Goal: Task Accomplishment & Management: Manage account settings

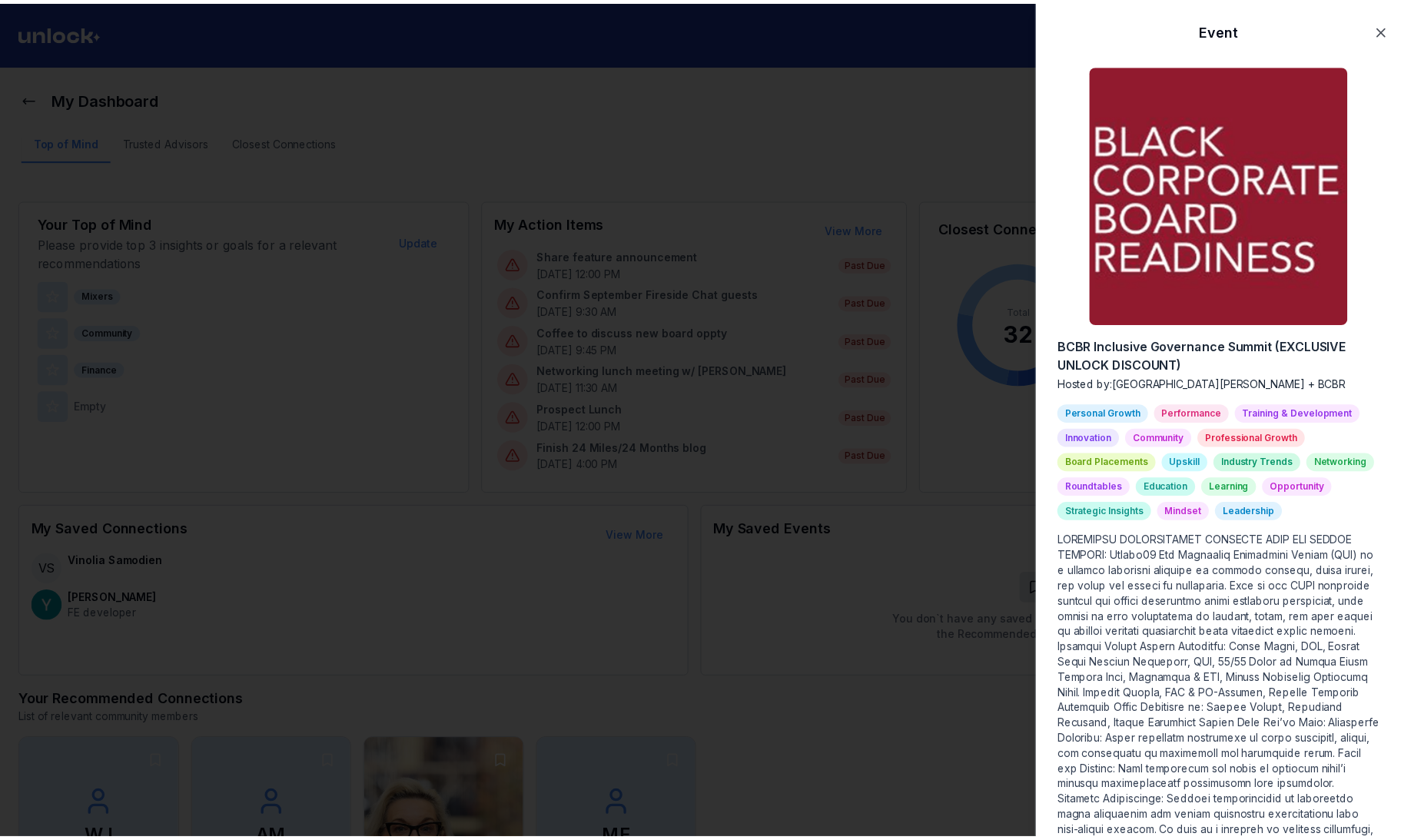
scroll to position [575, 0]
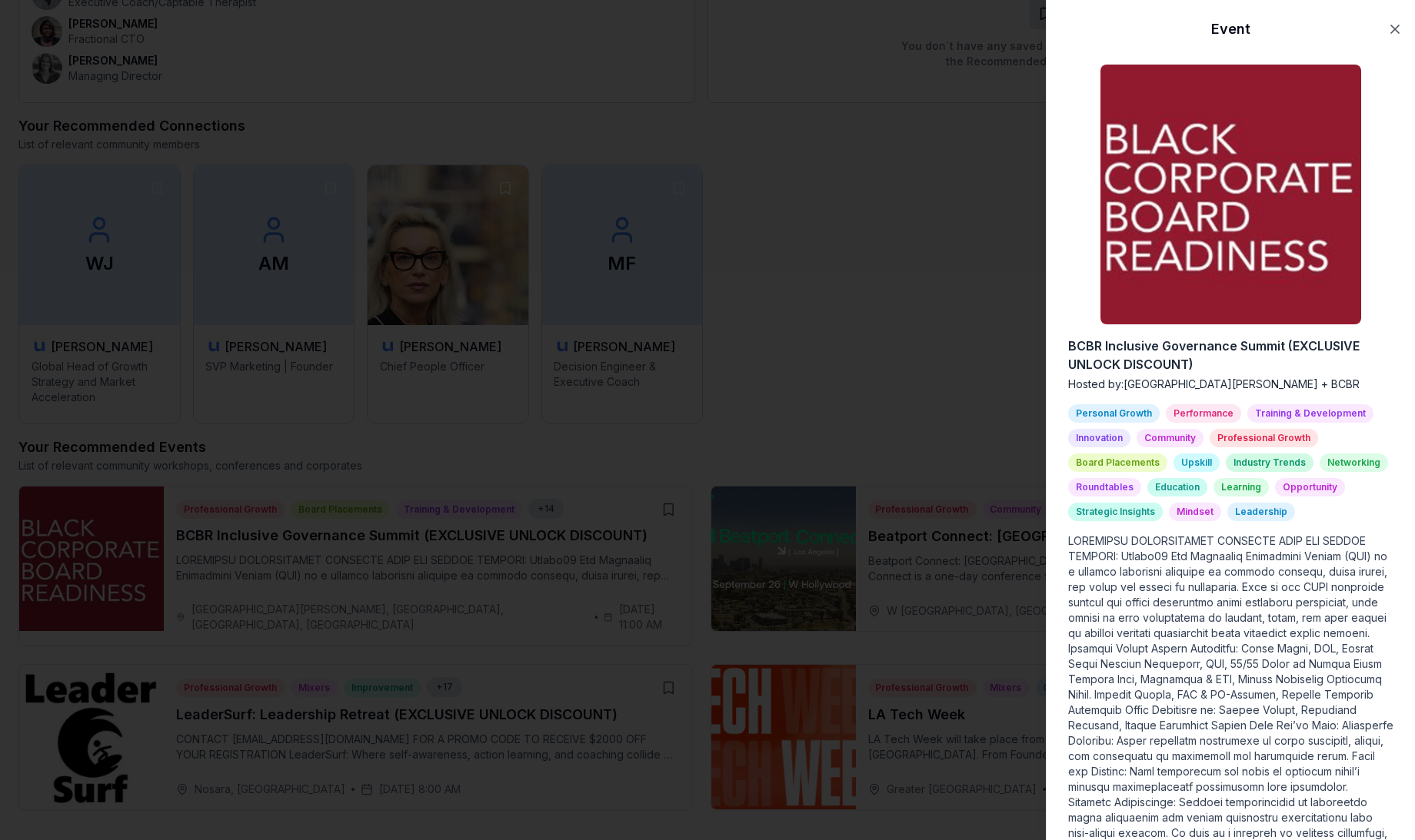
click at [978, 147] on div at bounding box center [707, 420] width 1415 height 840
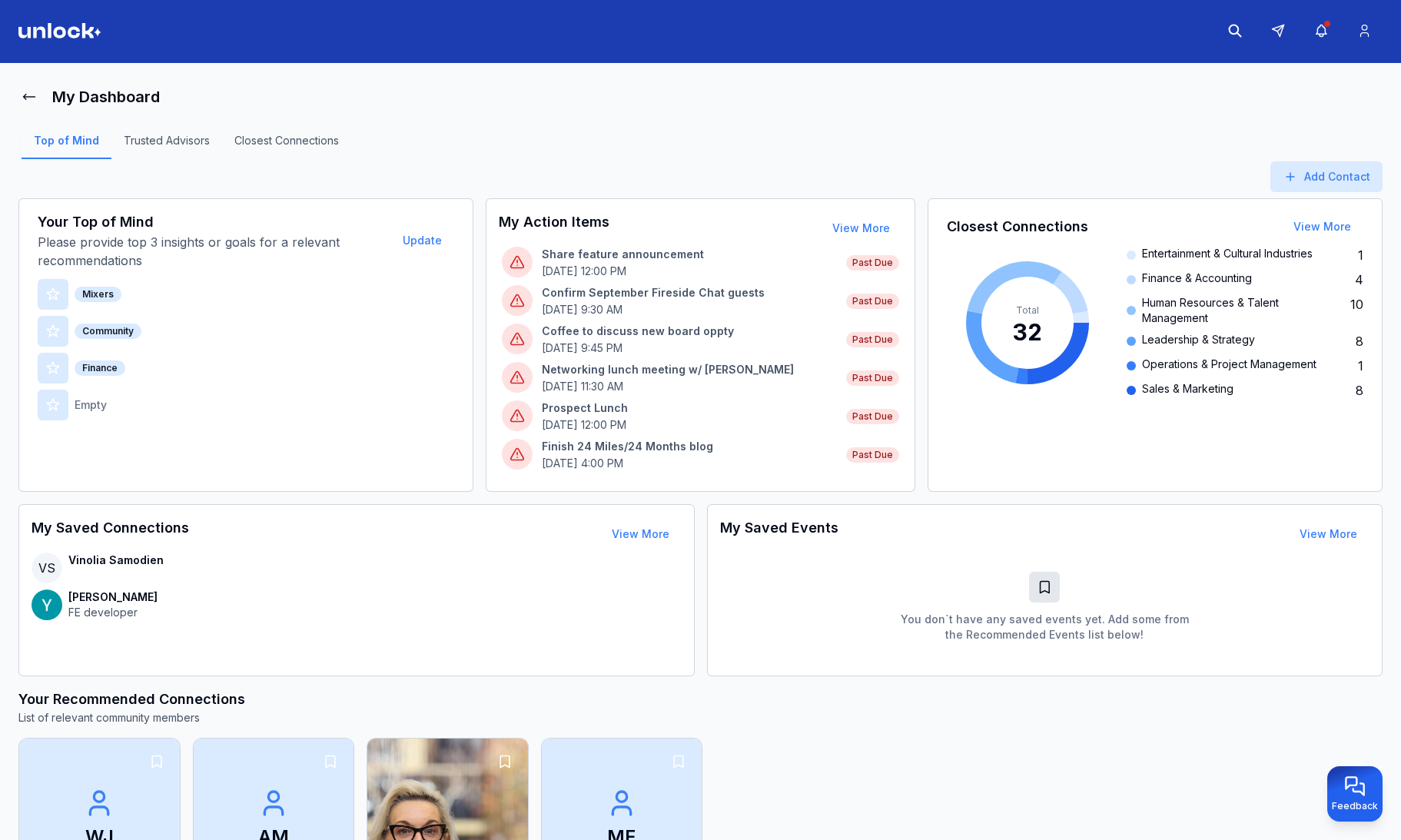
scroll to position [0, 0]
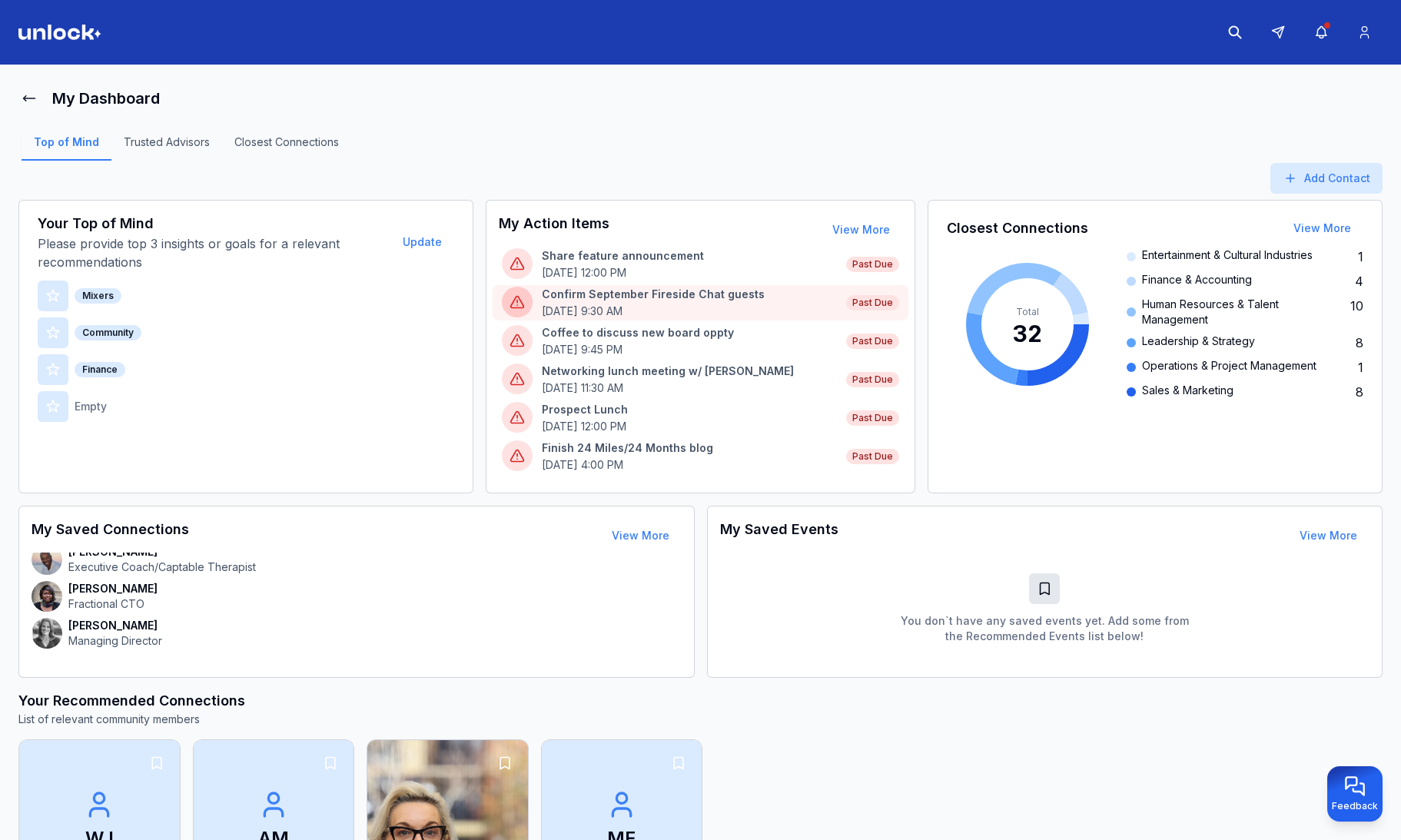
click at [800, 308] on p "[DATE] 9:30 AM" at bounding box center [690, 311] width 296 height 15
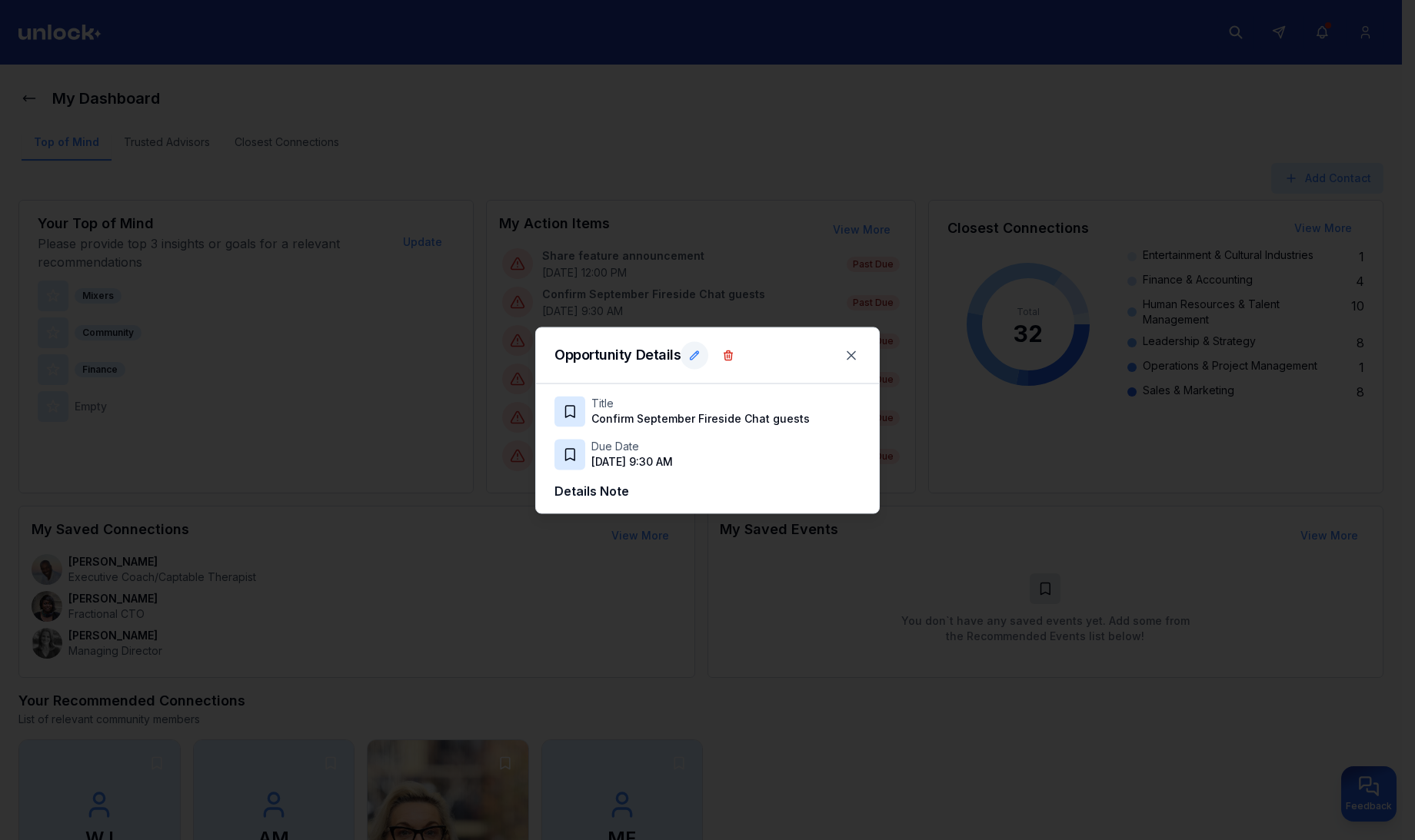
click at [696, 353] on icon at bounding box center [694, 355] width 12 height 12
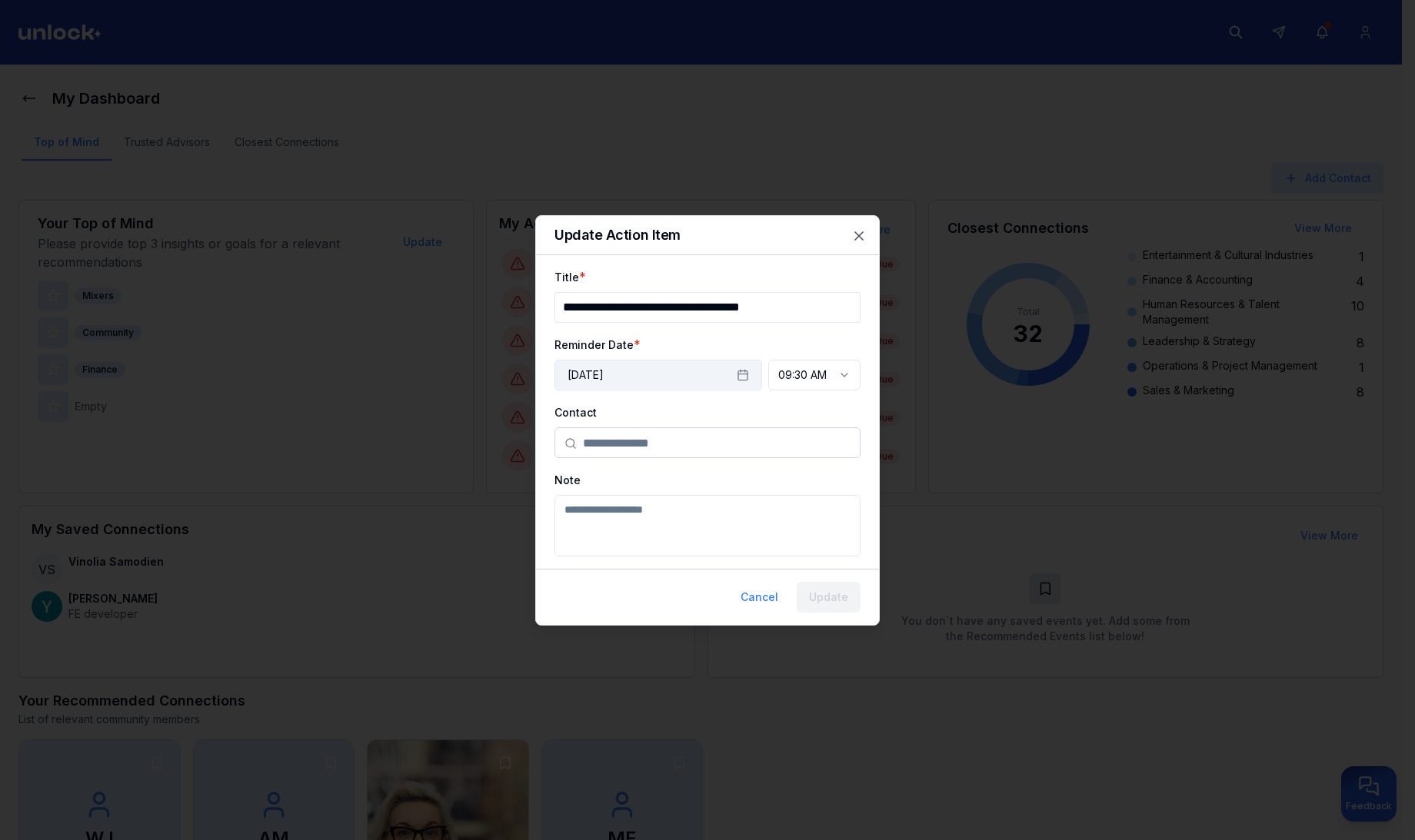
click at [750, 371] on button "[DATE]" at bounding box center [657, 375] width 207 height 31
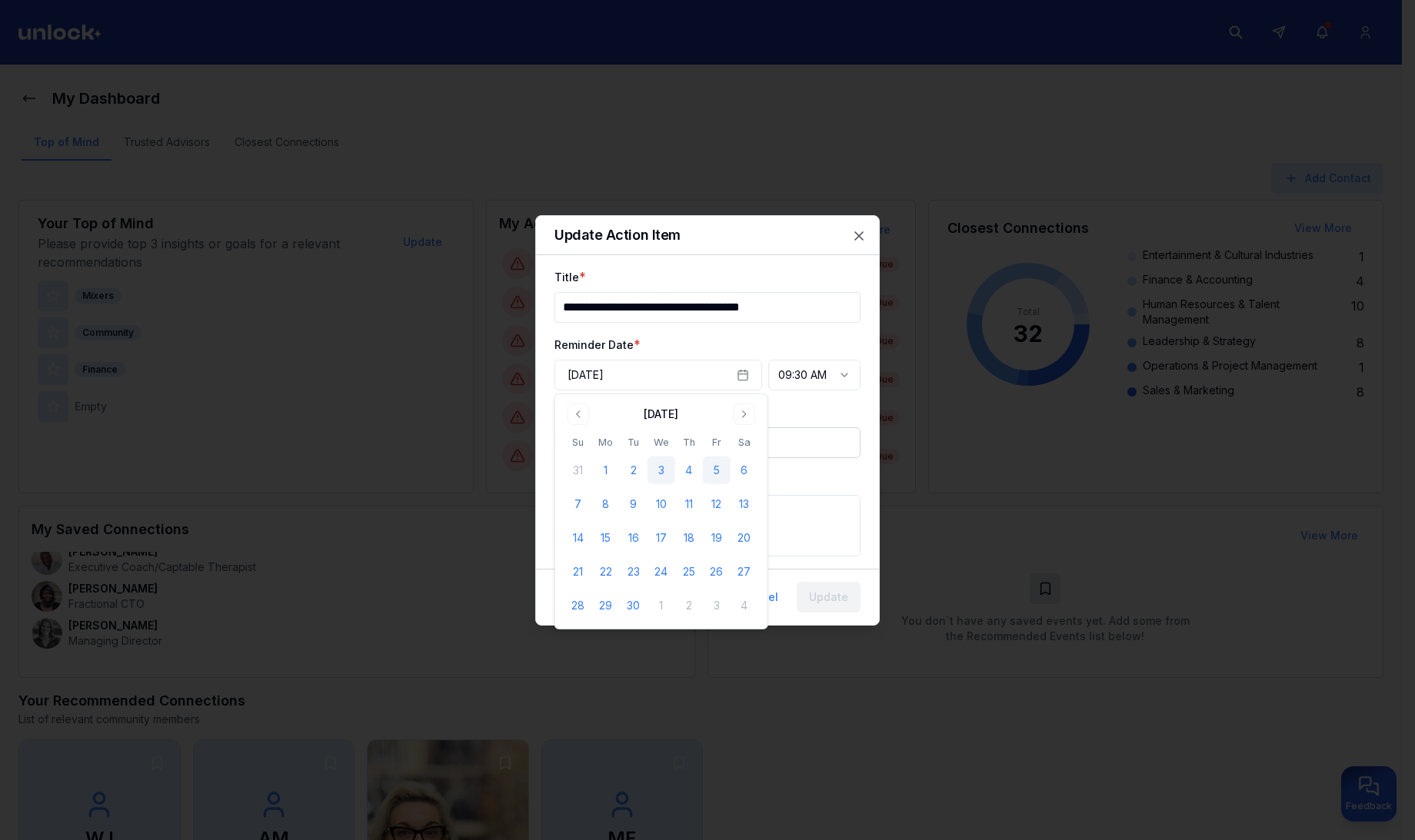
click at [719, 467] on button "5" at bounding box center [717, 470] width 28 height 28
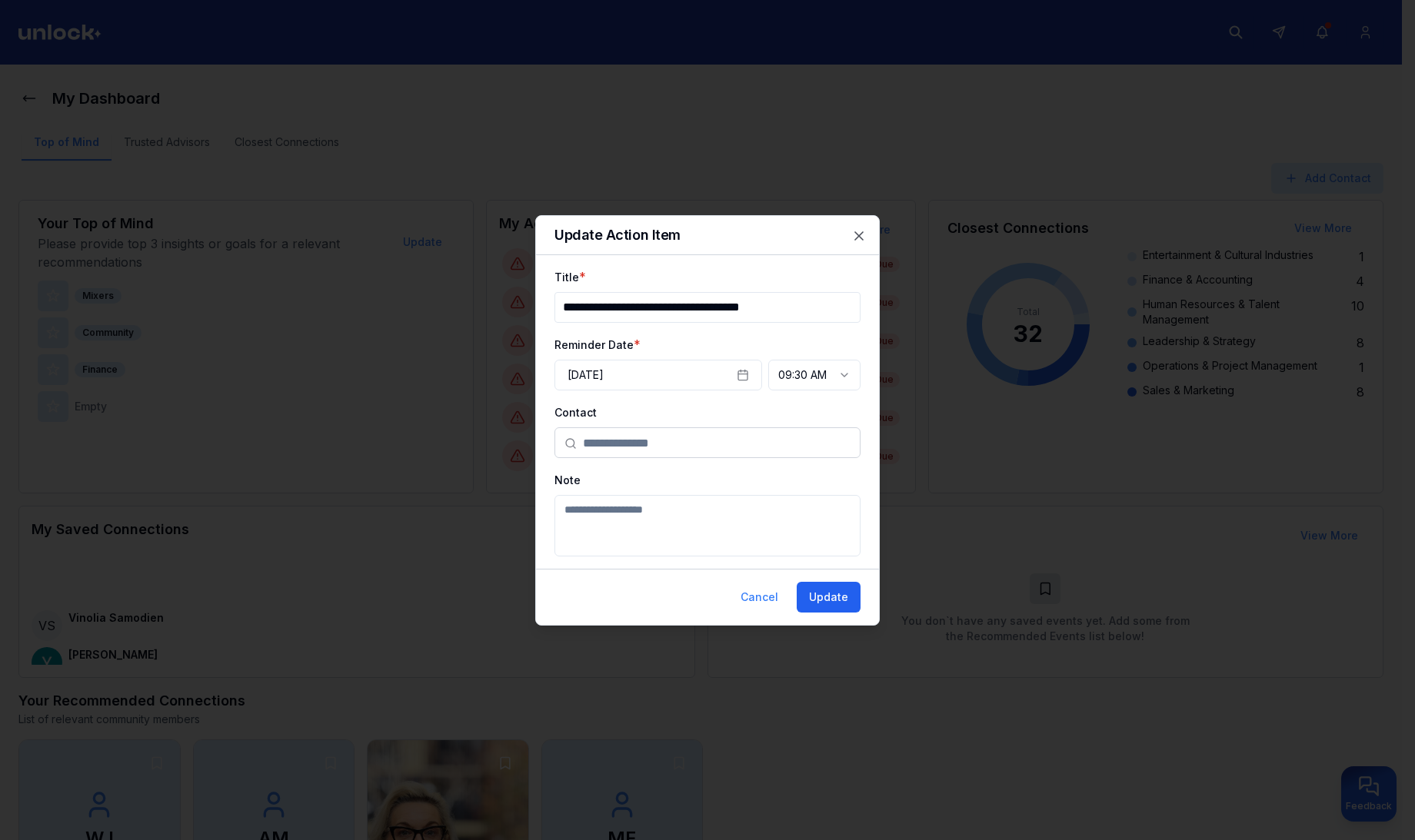
click at [834, 602] on button "Update" at bounding box center [828, 598] width 64 height 31
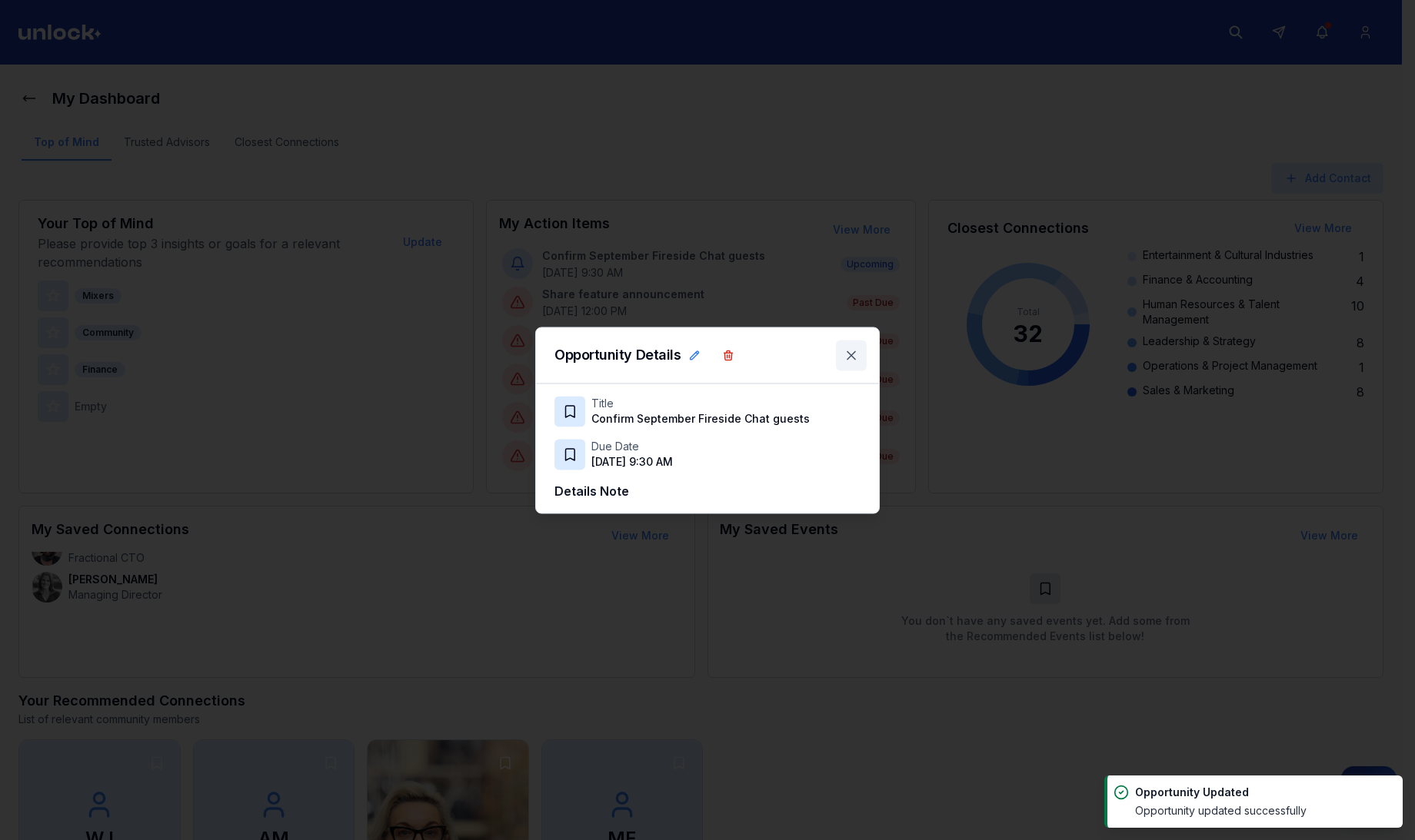
click at [854, 349] on icon at bounding box center [851, 355] width 15 height 15
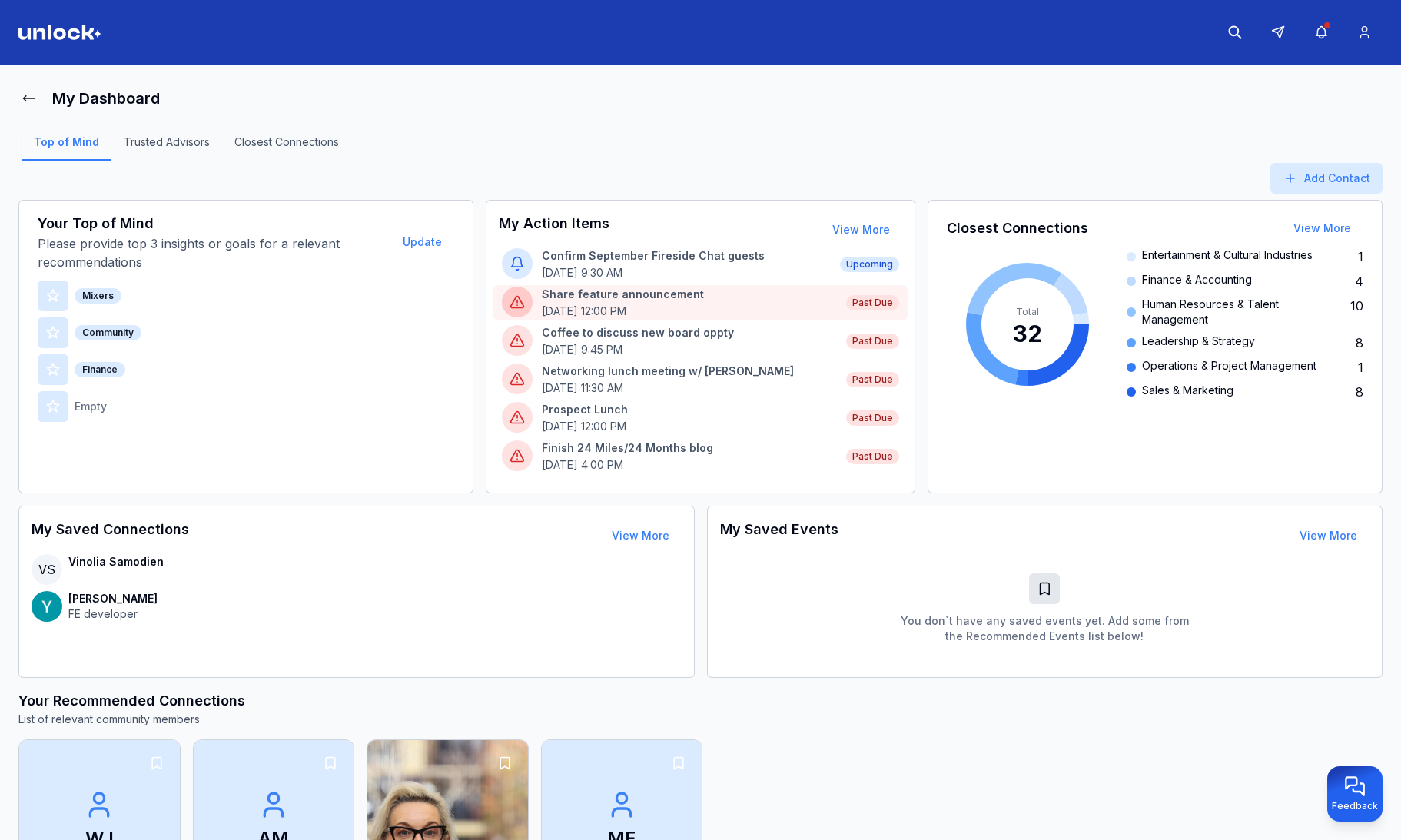
click at [713, 304] on p "[DATE] 12:00 PM" at bounding box center [690, 311] width 296 height 15
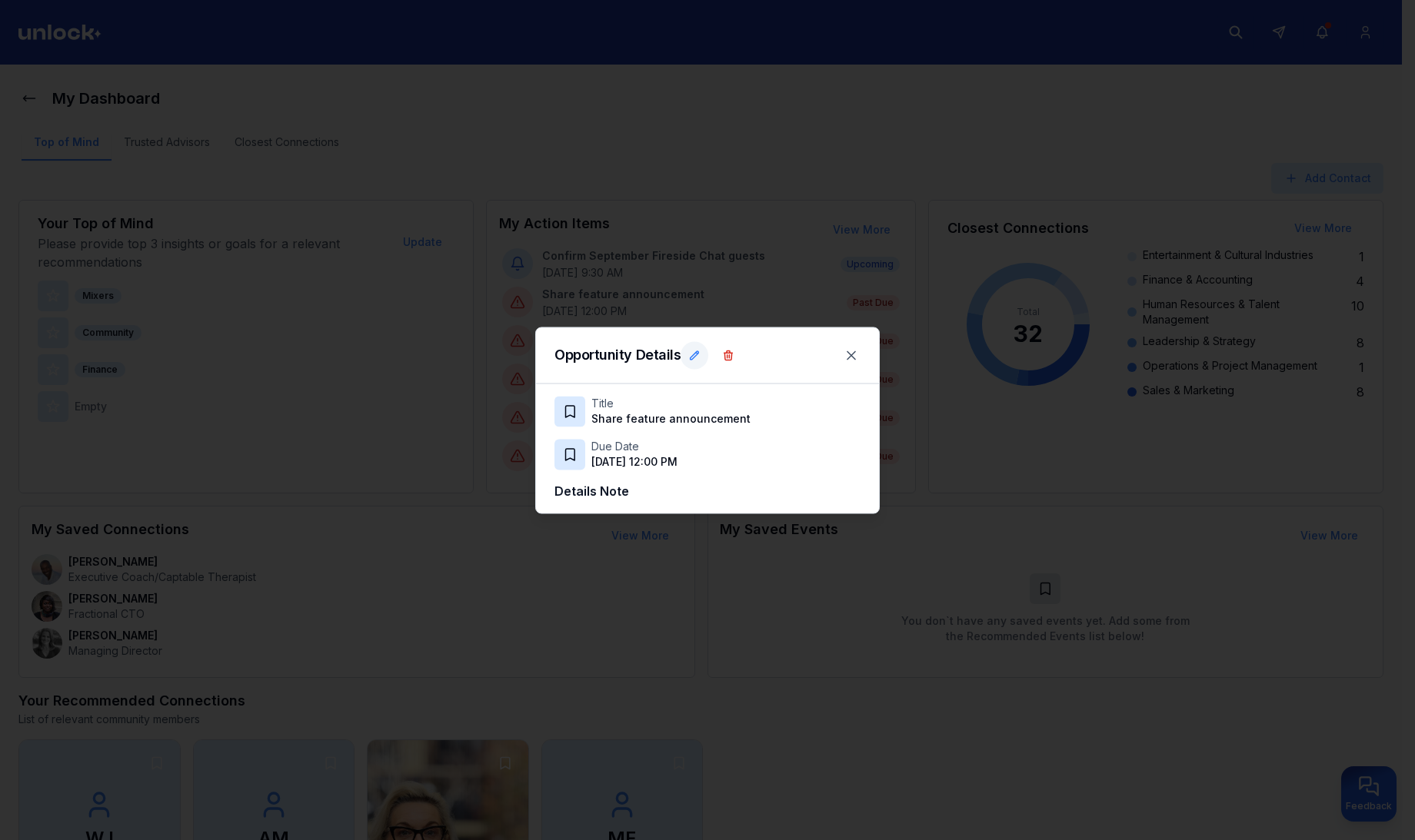
click at [695, 349] on icon at bounding box center [694, 355] width 12 height 12
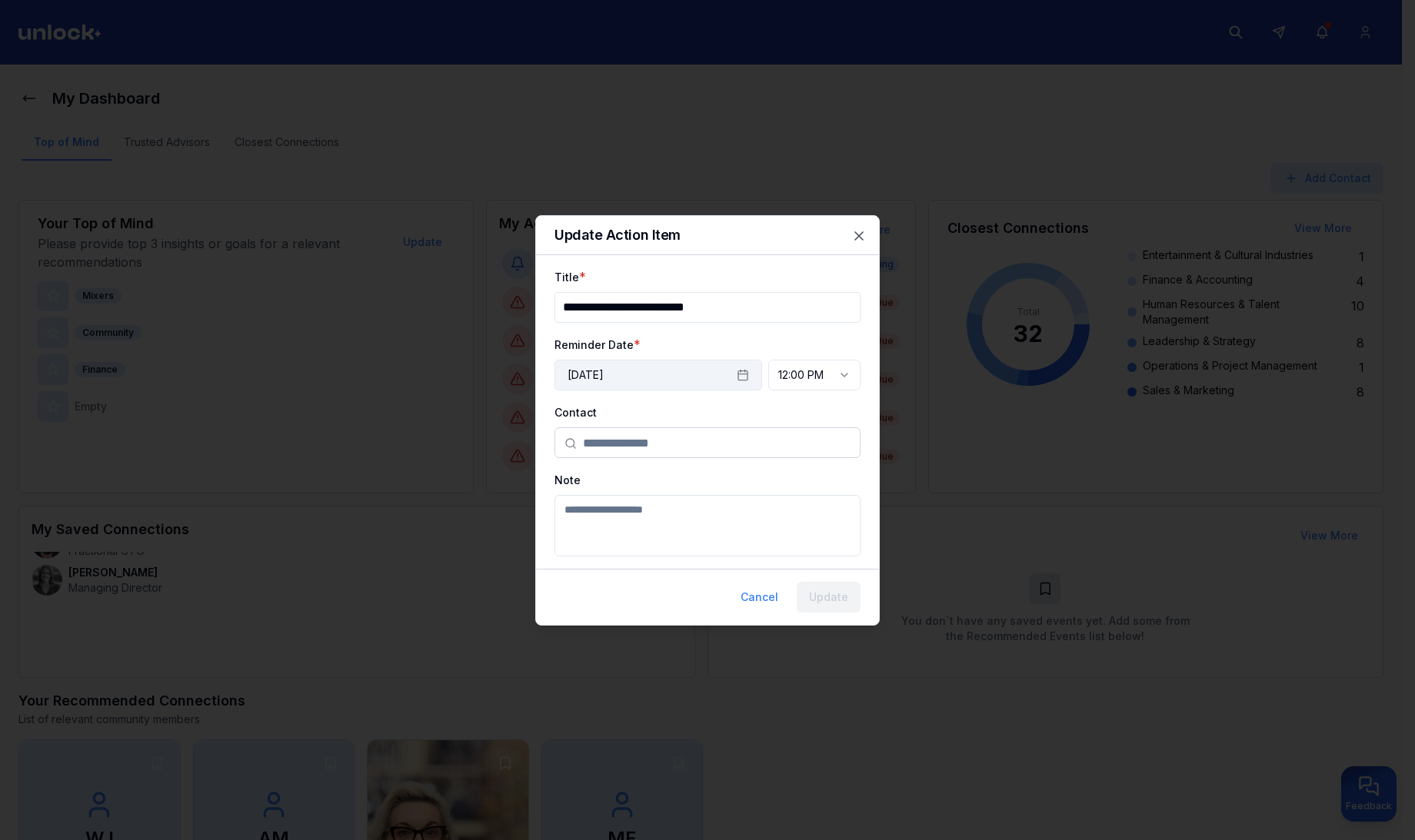
click at [740, 371] on rect "button" at bounding box center [742, 375] width 9 height 9
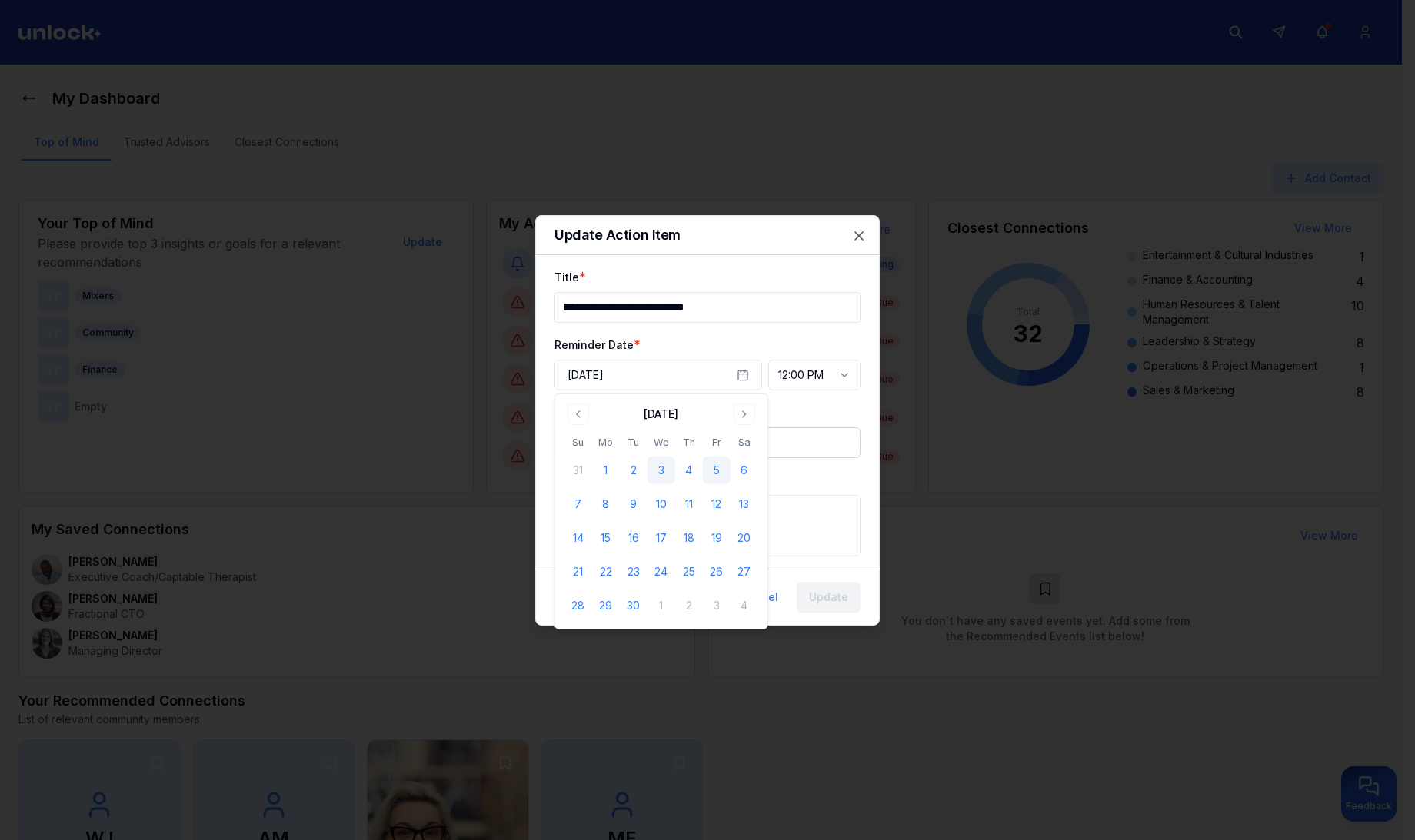
click at [715, 469] on button "5" at bounding box center [717, 470] width 28 height 28
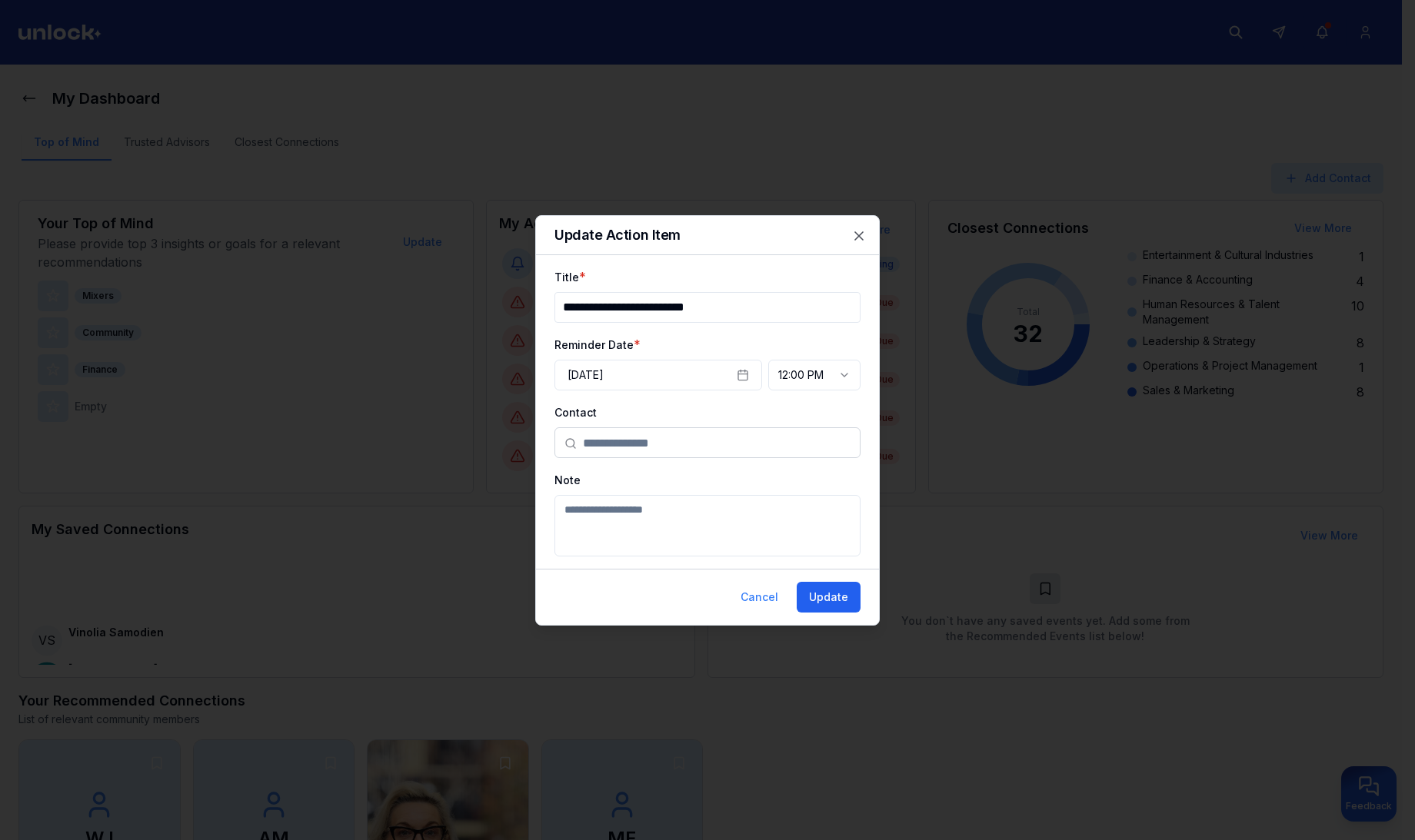
click at [821, 592] on button "Update" at bounding box center [828, 598] width 64 height 31
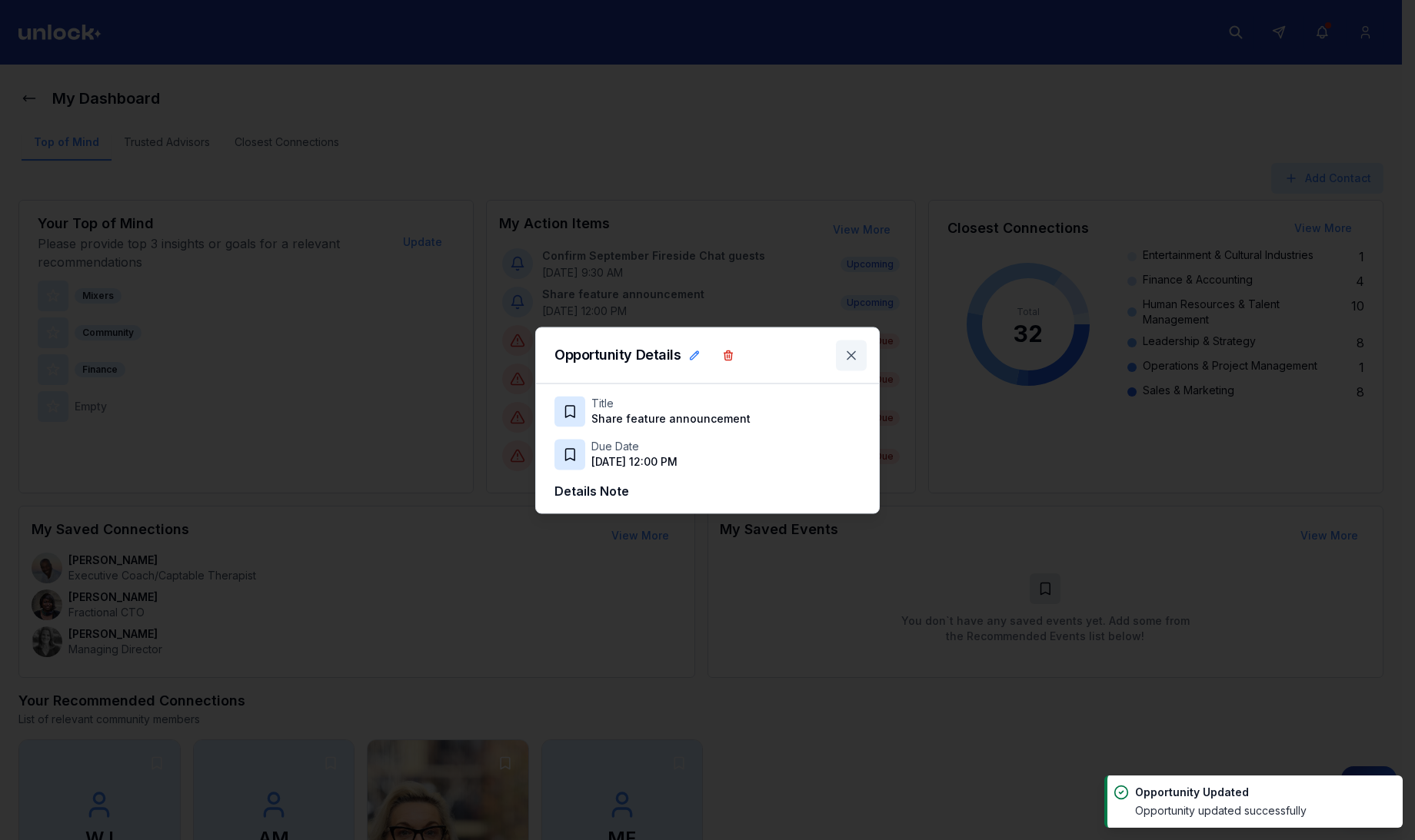
click at [858, 354] on icon at bounding box center [851, 355] width 15 height 15
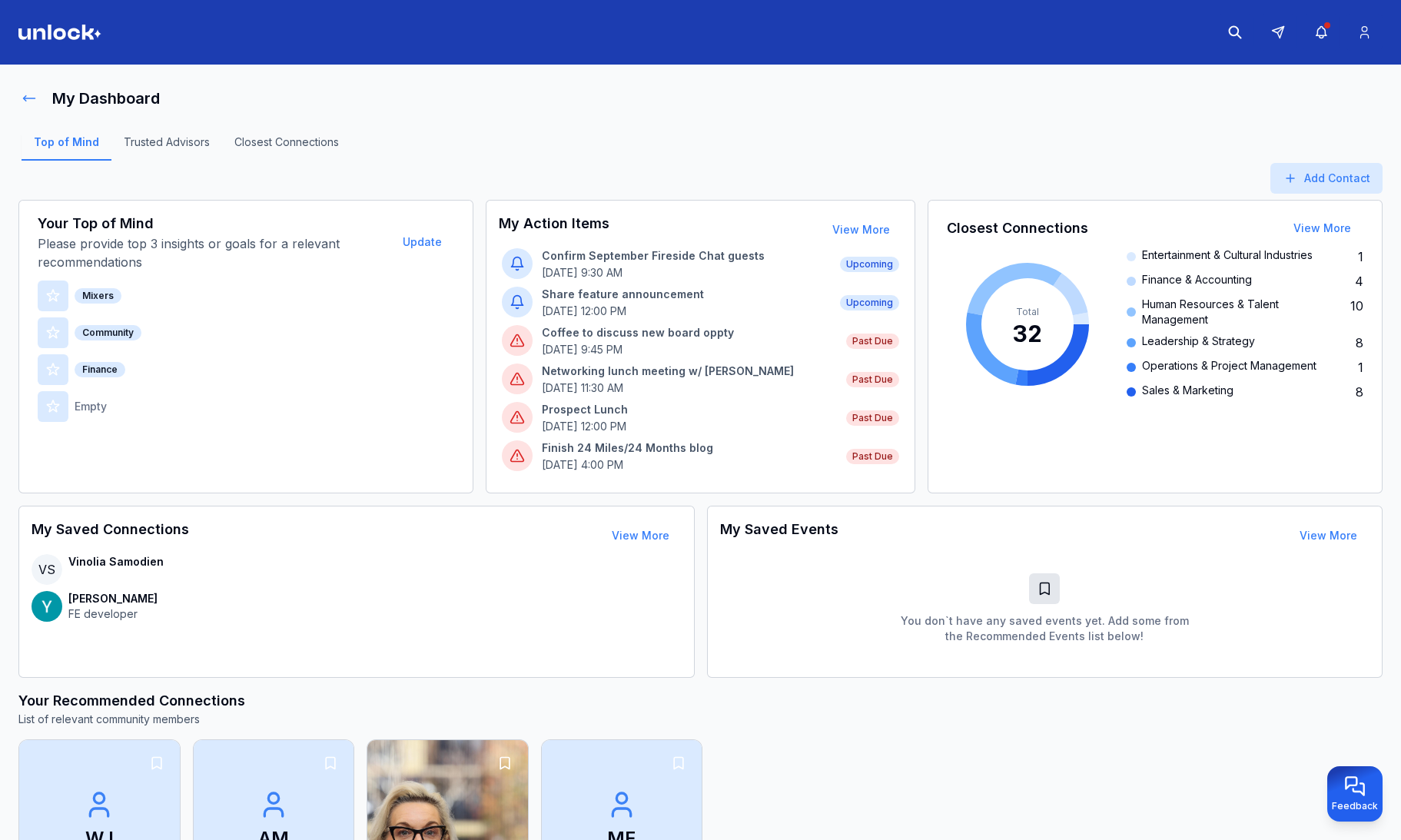
click at [24, 93] on icon at bounding box center [29, 98] width 15 height 15
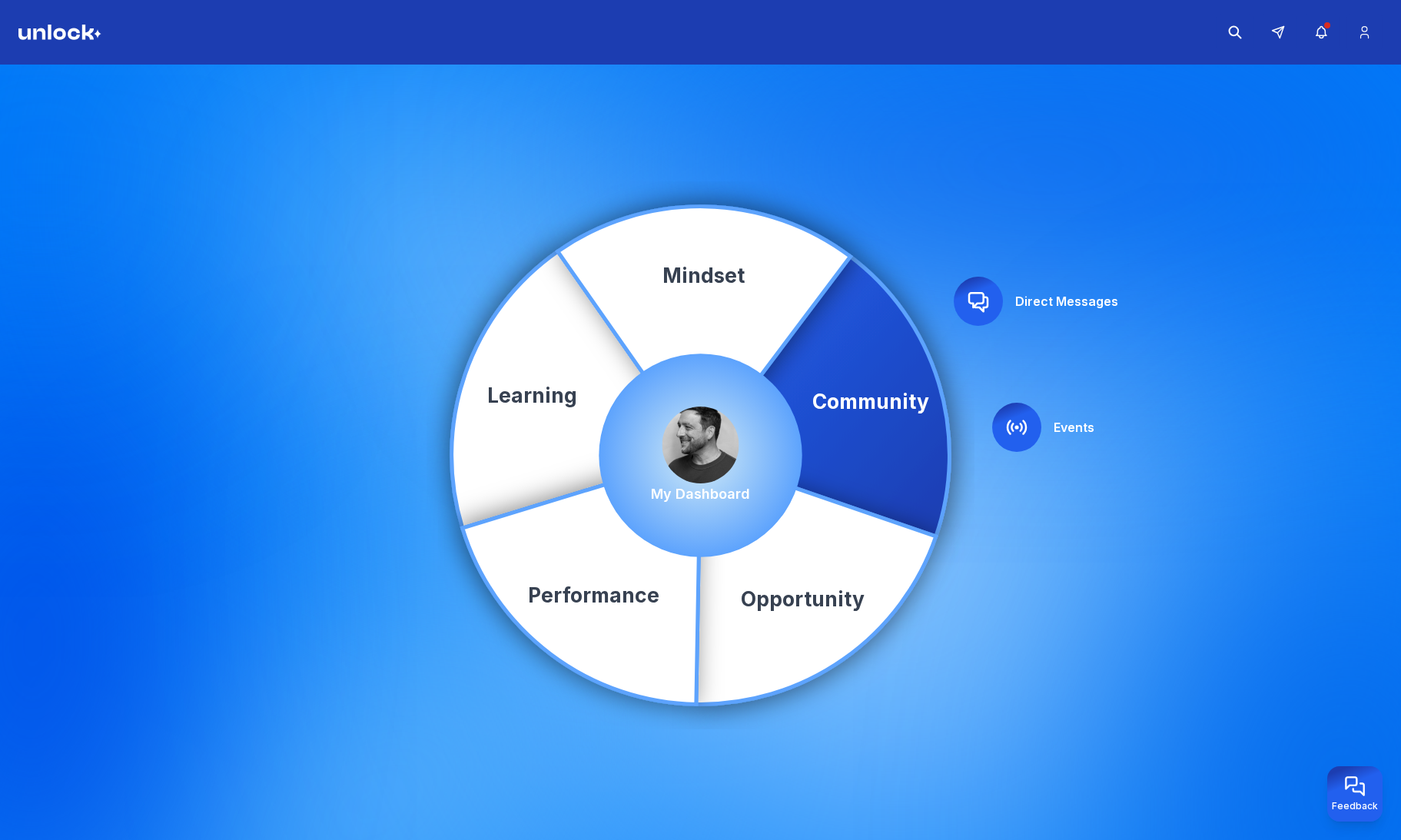
click at [970, 302] on icon at bounding box center [978, 302] width 18 height 18
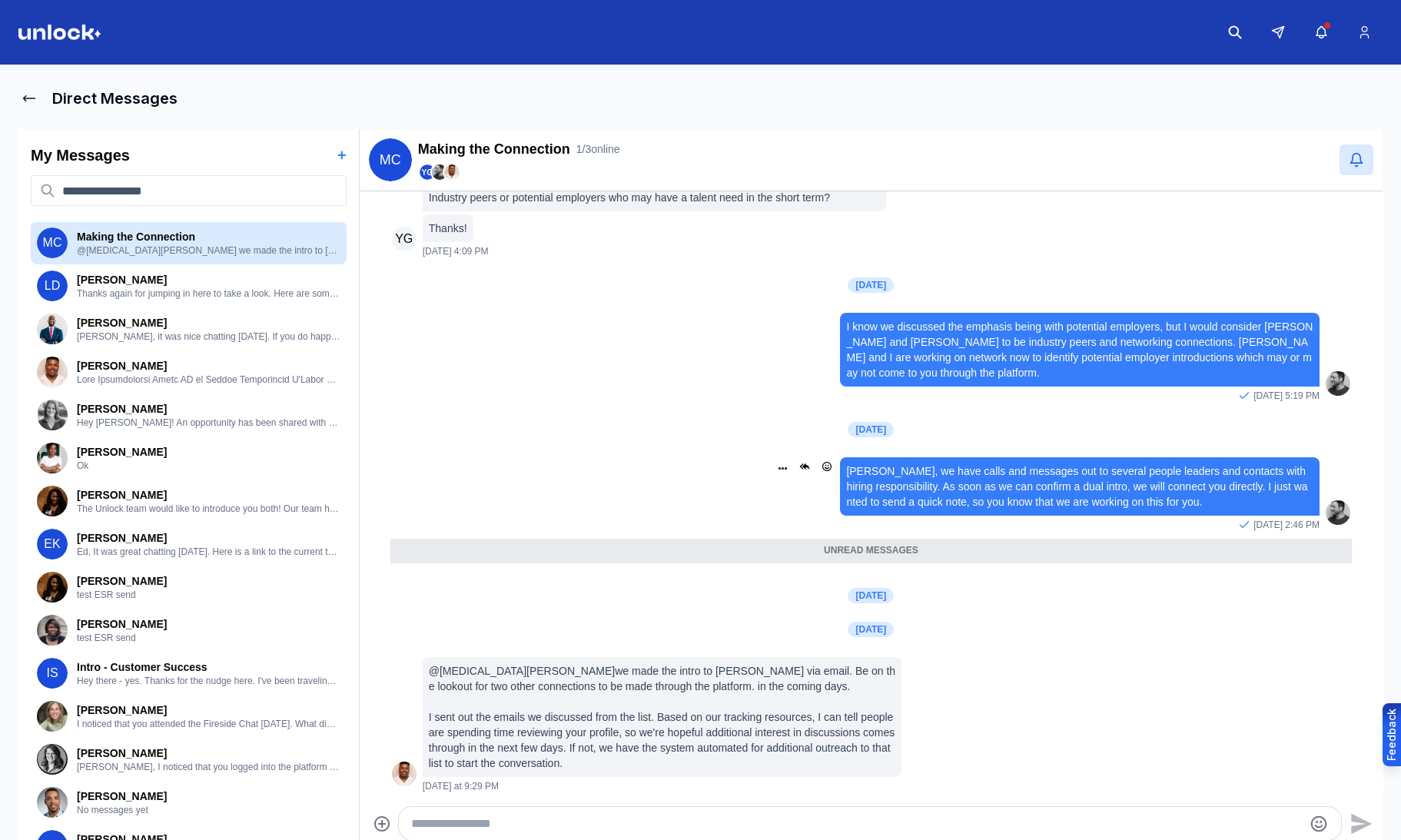
scroll to position [734, 0]
click at [26, 98] on icon at bounding box center [29, 98] width 15 height 15
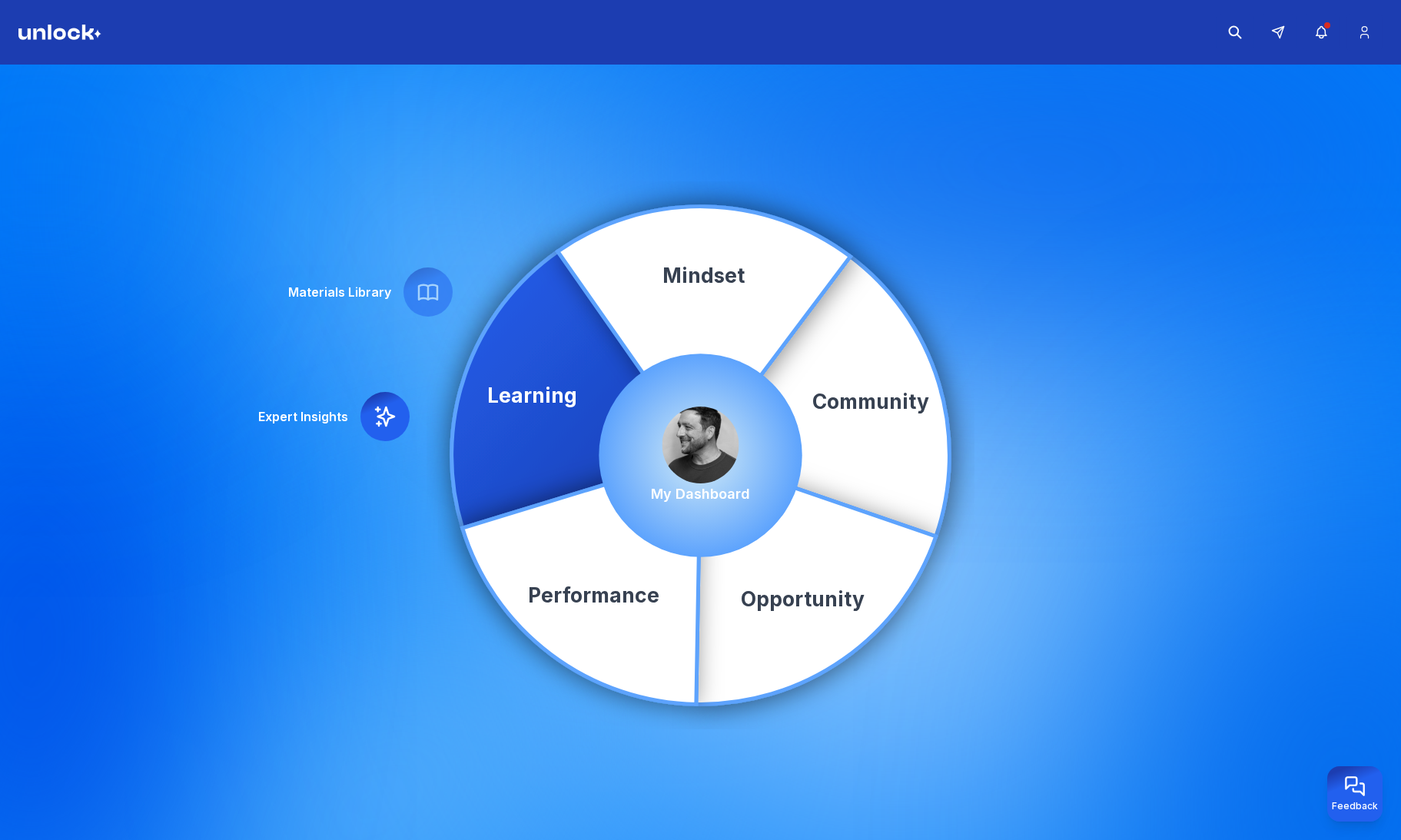
click at [684, 441] on img at bounding box center [700, 445] width 77 height 77
